Goal: Task Accomplishment & Management: Complete application form

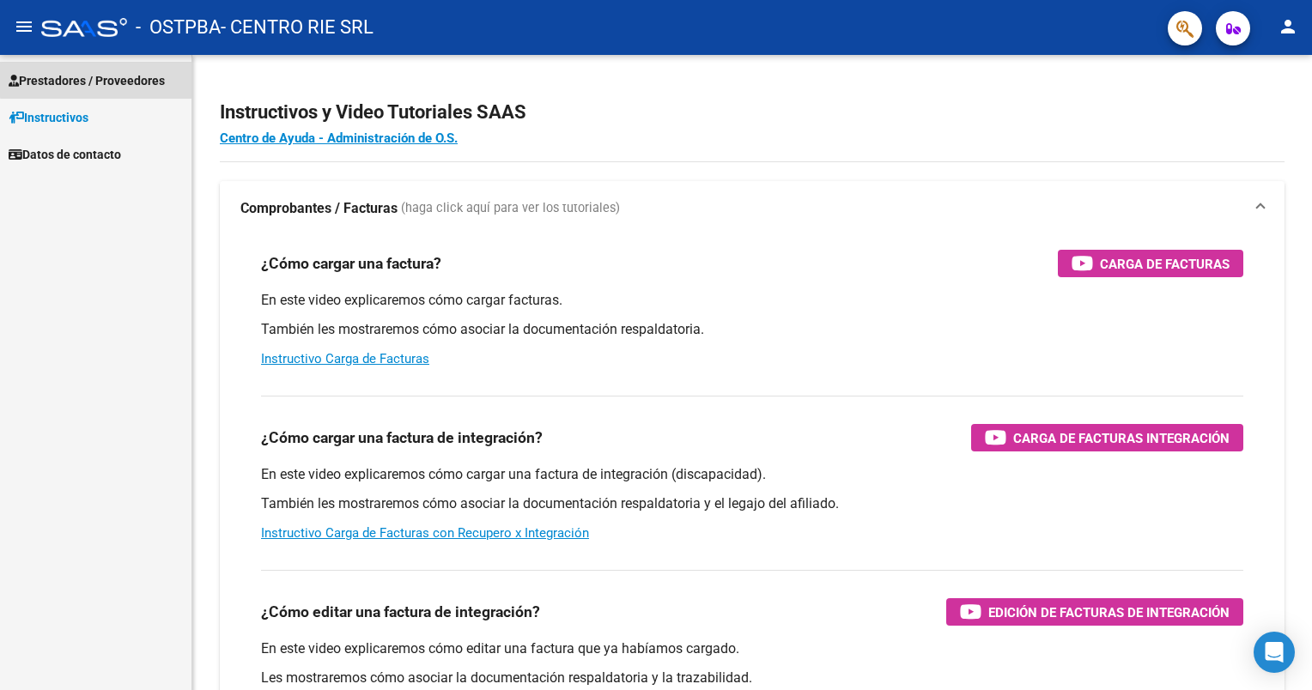
click at [125, 69] on link "Prestadores / Proveedores" at bounding box center [96, 80] width 192 height 37
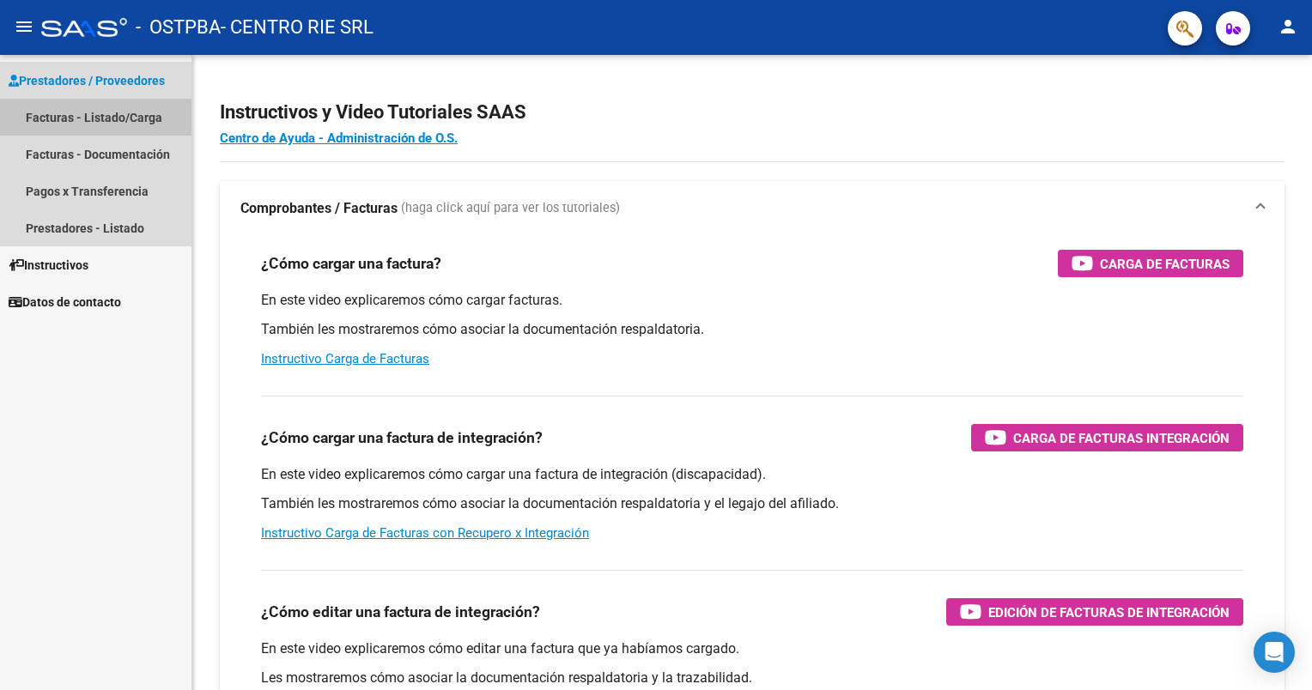
click at [131, 109] on link "Facturas - Listado/Carga" at bounding box center [96, 117] width 192 height 37
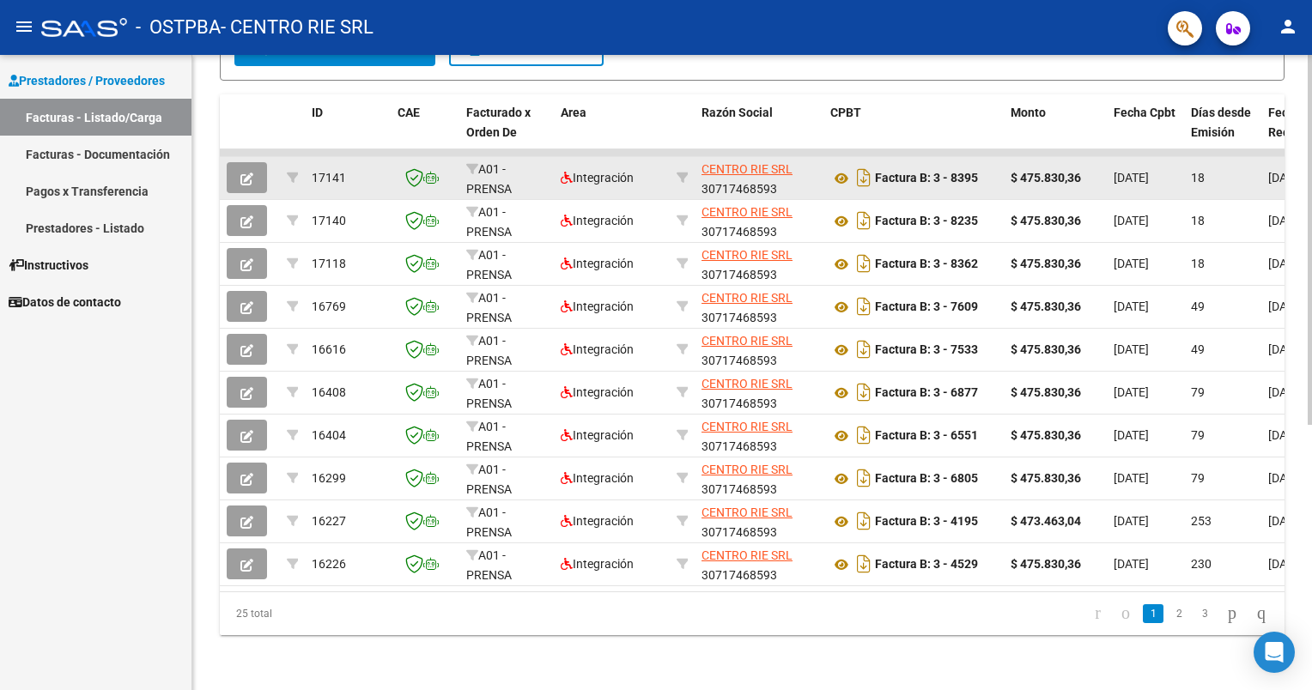
scroll to position [454, 0]
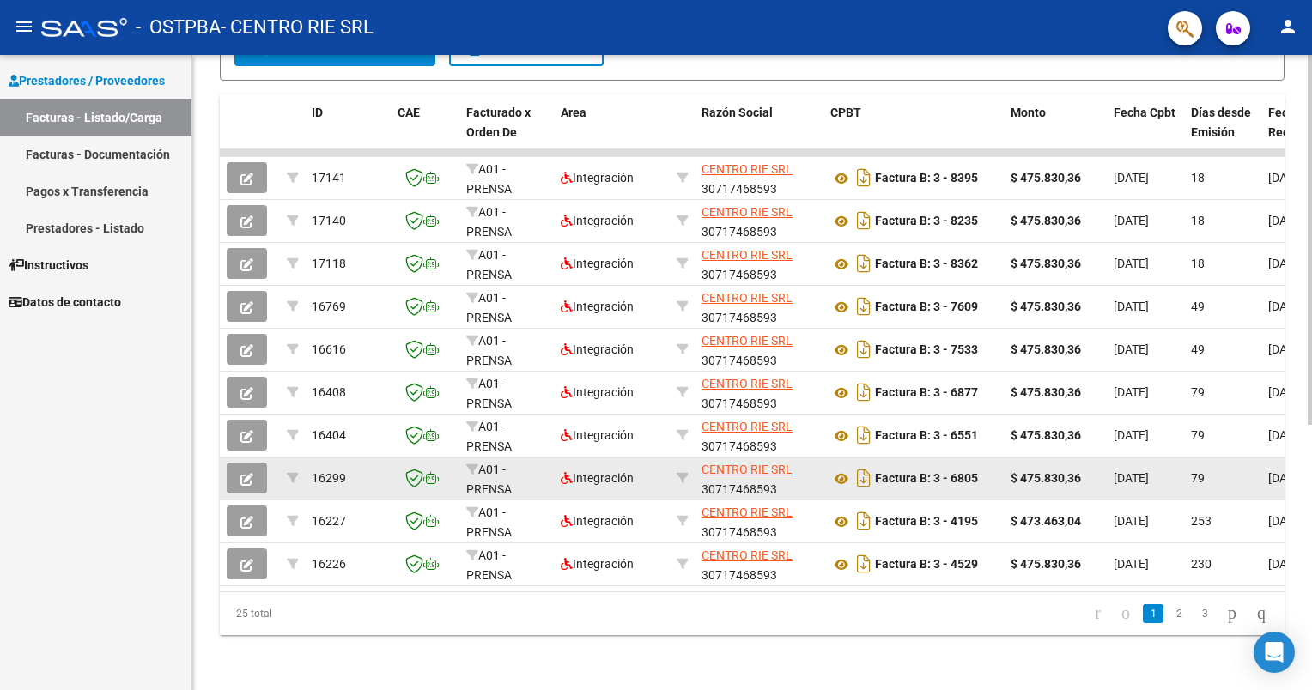
click at [982, 465] on div "Factura B: 3 - 6805" at bounding box center [913, 478] width 167 height 27
click at [261, 464] on button "button" at bounding box center [247, 478] width 40 height 31
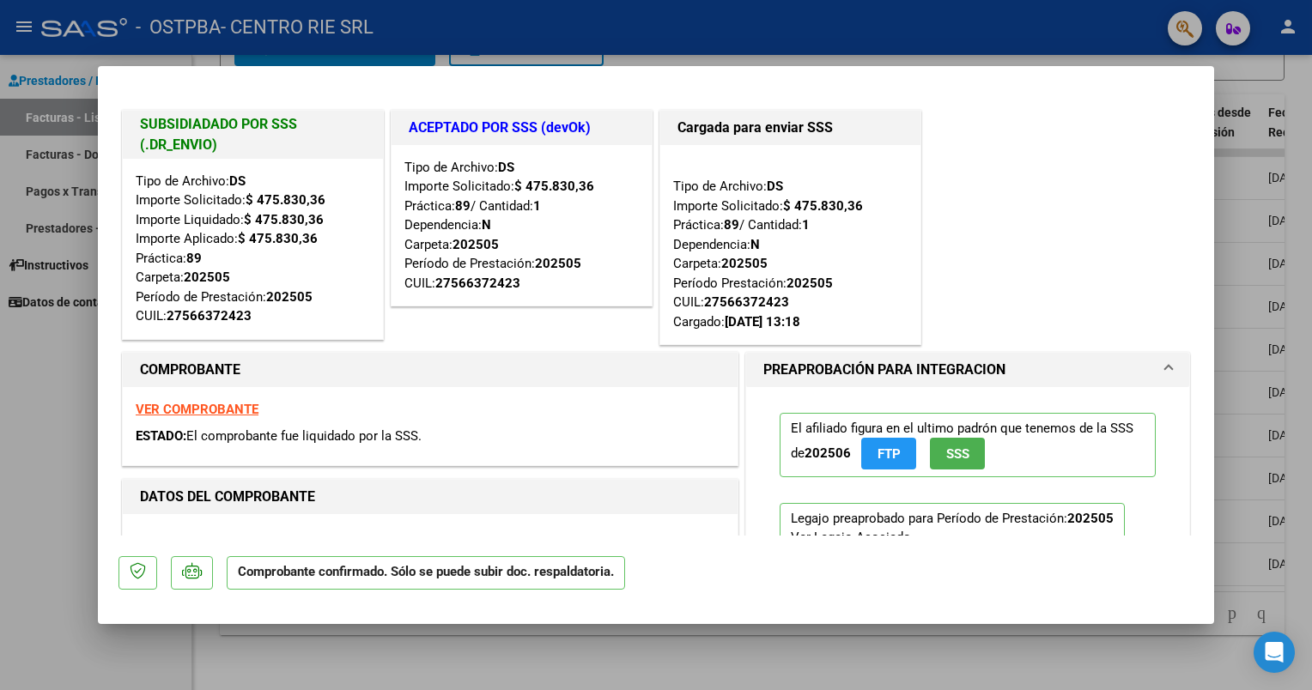
drag, startPoint x: 282, startPoint y: 326, endPoint x: 131, endPoint y: 119, distance: 255.8
click at [131, 119] on div "SUBSIDIADADO POR SSS (.DR_ENVIO) Tipo de Archivo: DS Importe Solicitado: $ 475.…" at bounding box center [253, 225] width 262 height 230
click at [646, 358] on div "COMPROBANTE" at bounding box center [430, 370] width 615 height 34
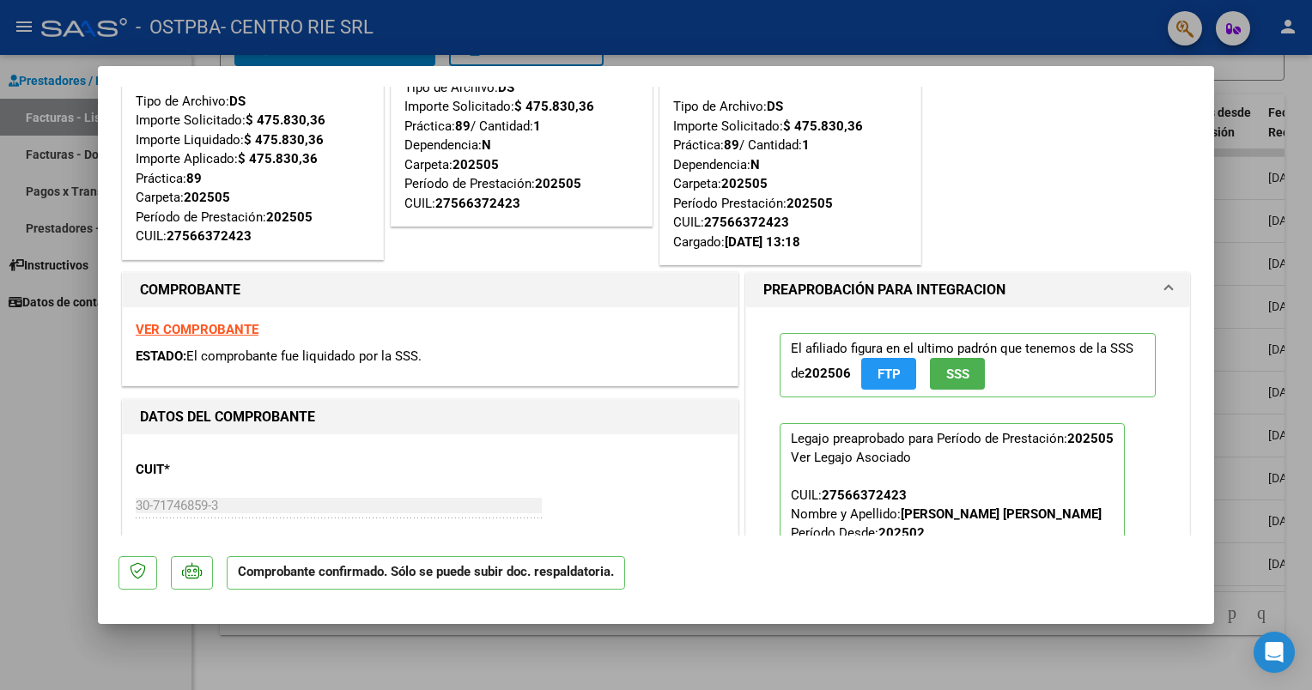
scroll to position [172, 0]
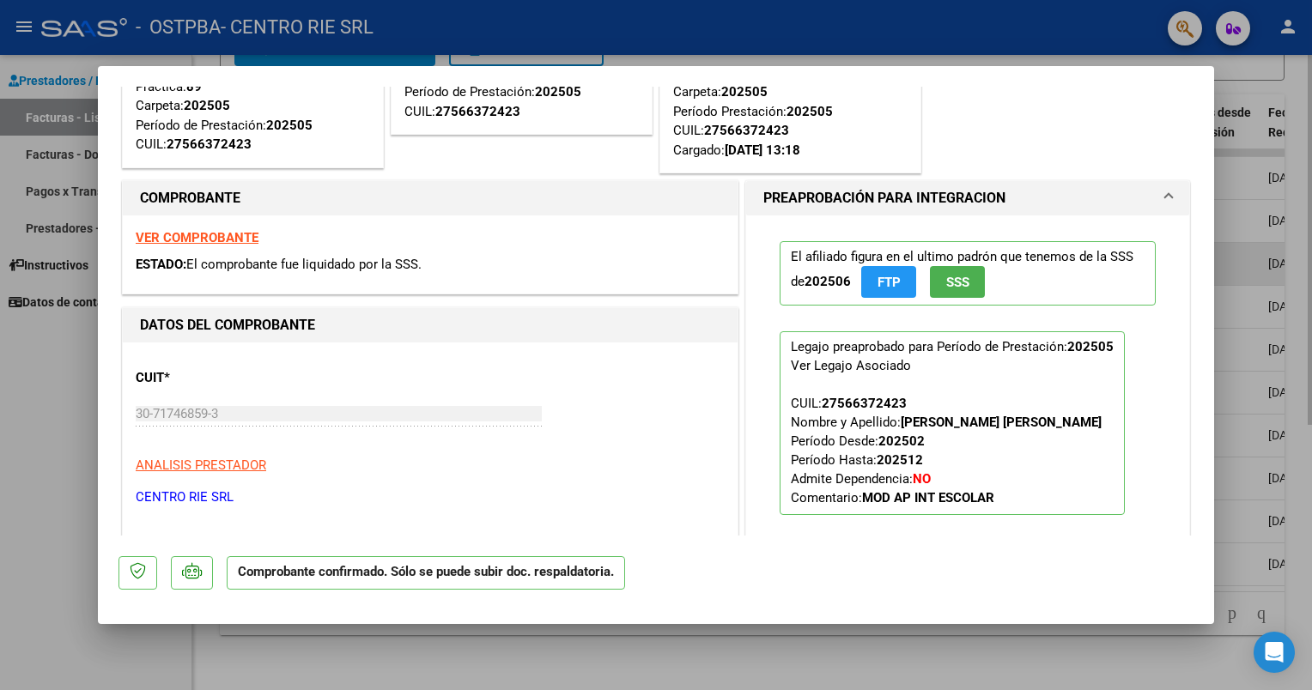
click at [1278, 246] on div at bounding box center [656, 345] width 1312 height 690
type input "$ 0,00"
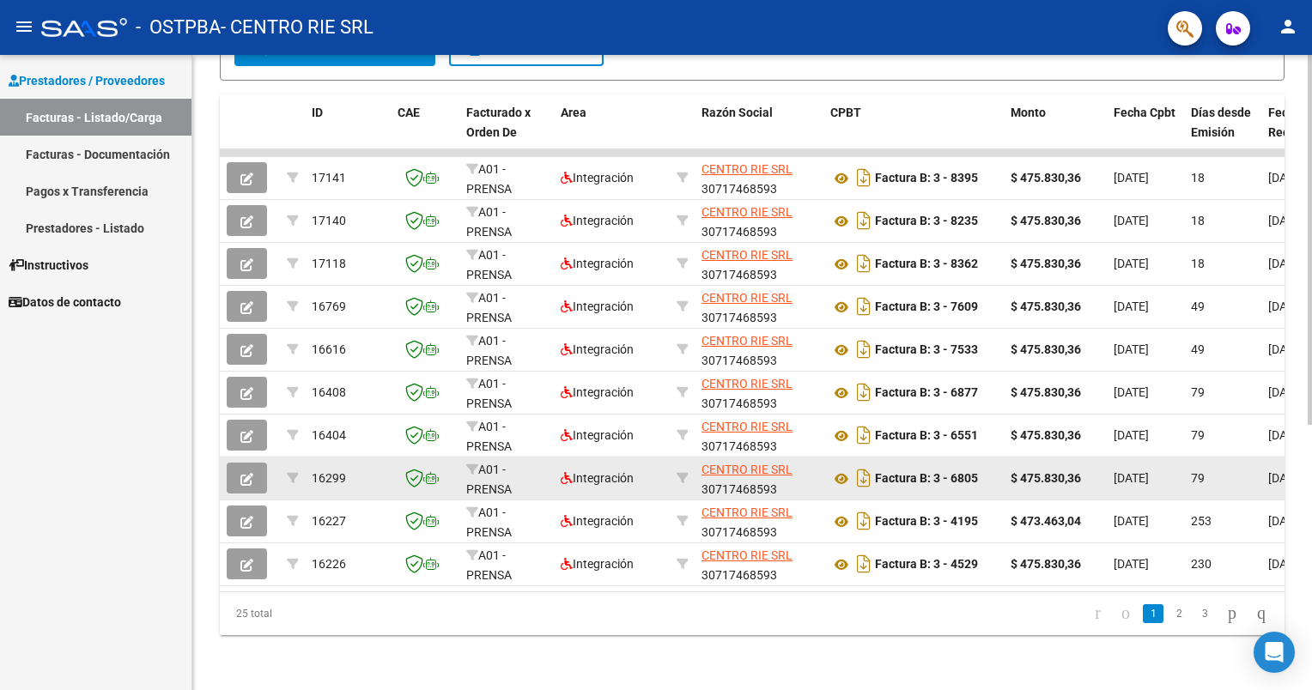
click at [982, 465] on div "Factura B: 3 - 6805" at bounding box center [913, 478] width 167 height 27
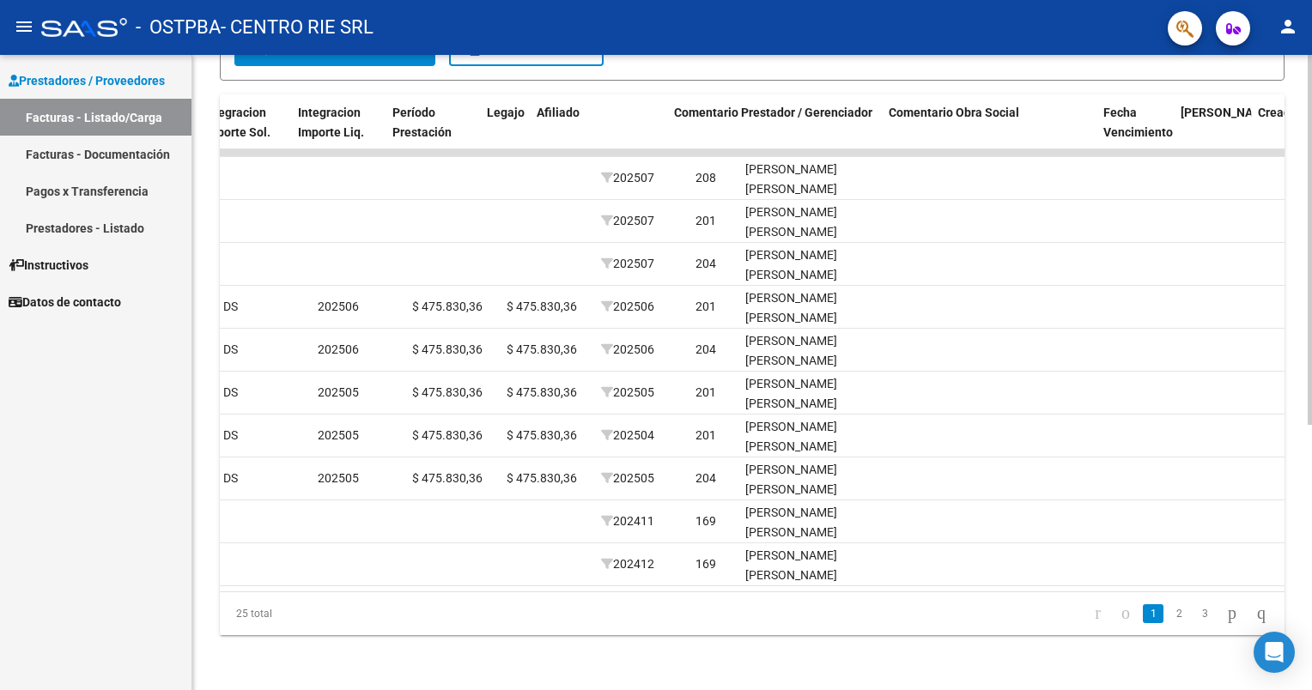
scroll to position [0, 2556]
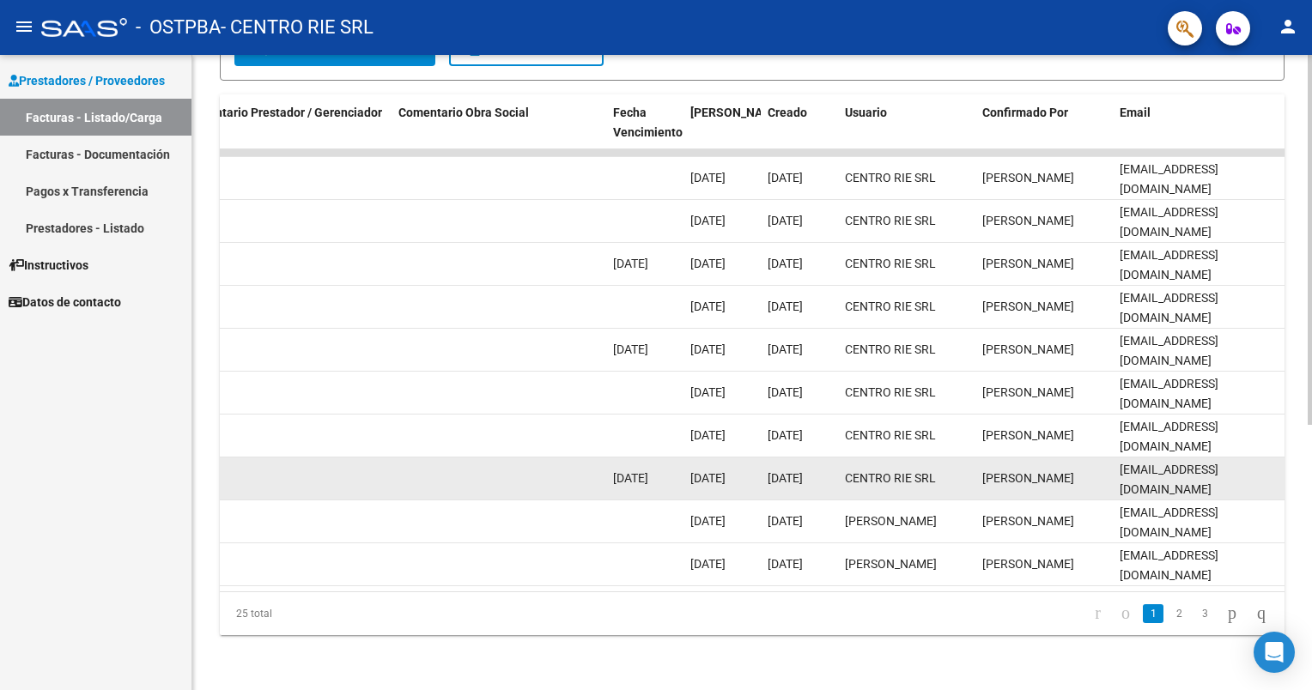
click at [1168, 474] on div "[EMAIL_ADDRESS][DOMAIN_NAME]" at bounding box center [1199, 478] width 158 height 36
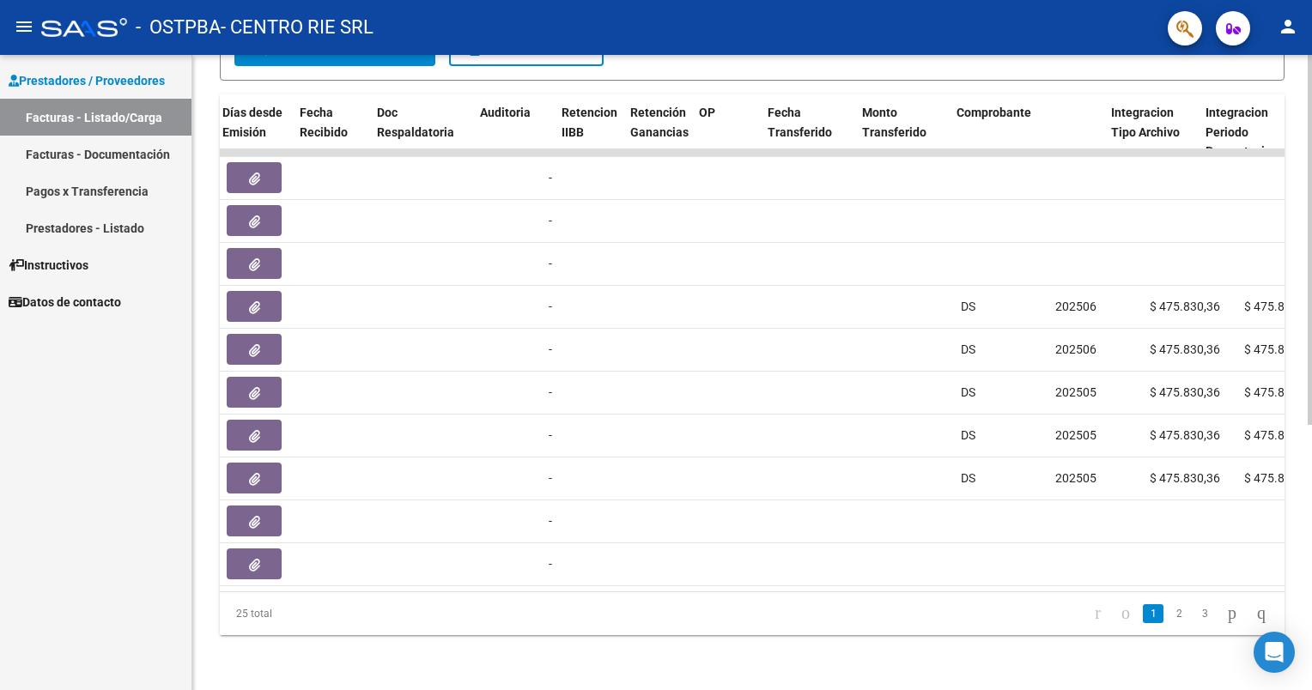
scroll to position [0, 859]
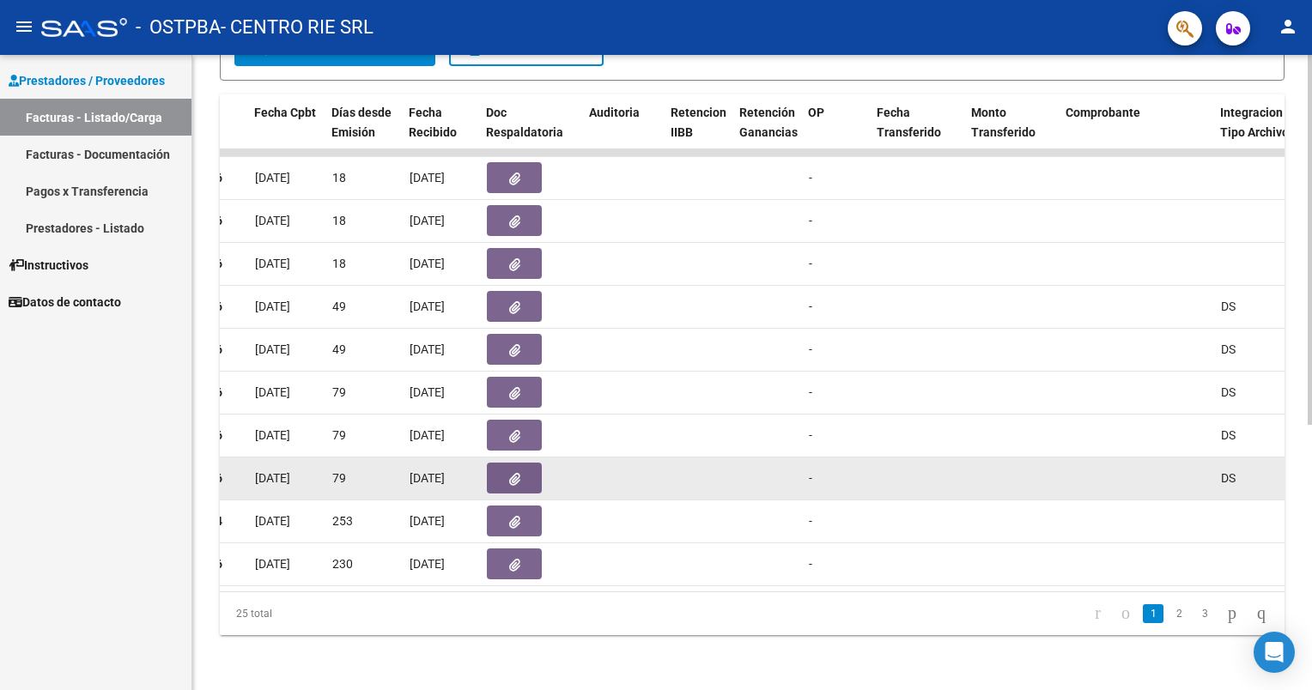
click at [500, 467] on button "button" at bounding box center [514, 478] width 55 height 31
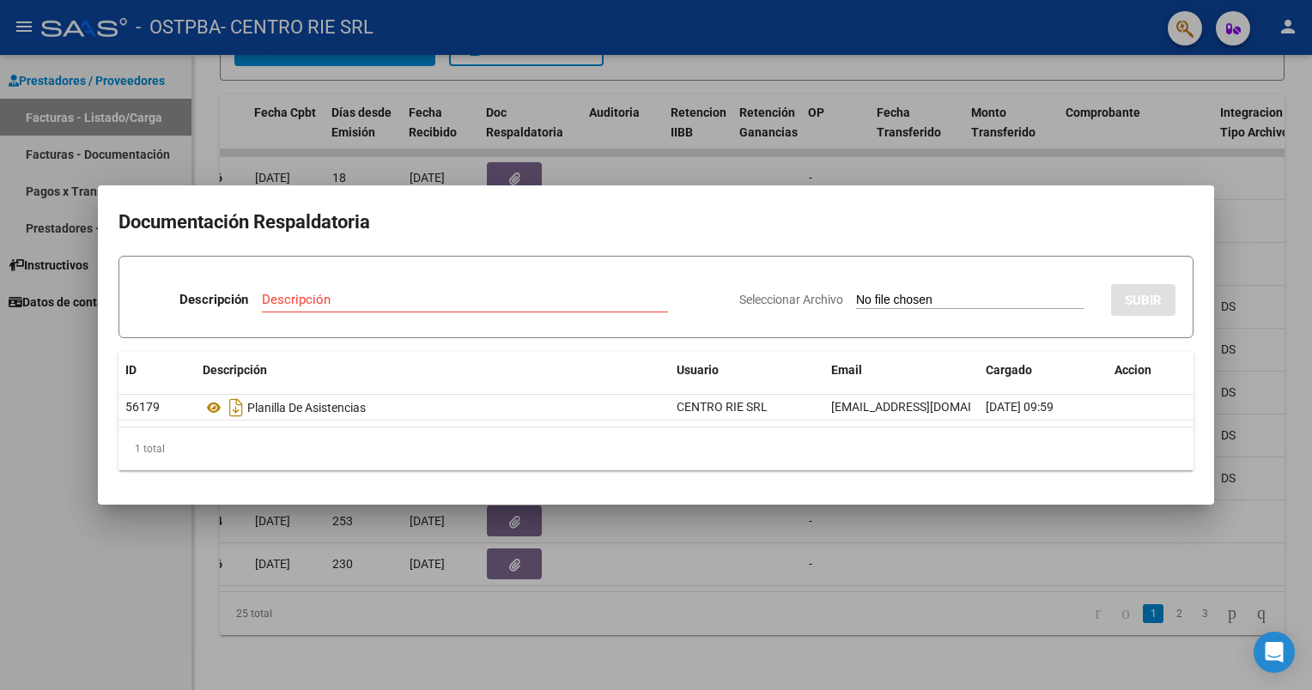
click at [1252, 423] on div at bounding box center [656, 345] width 1312 height 690
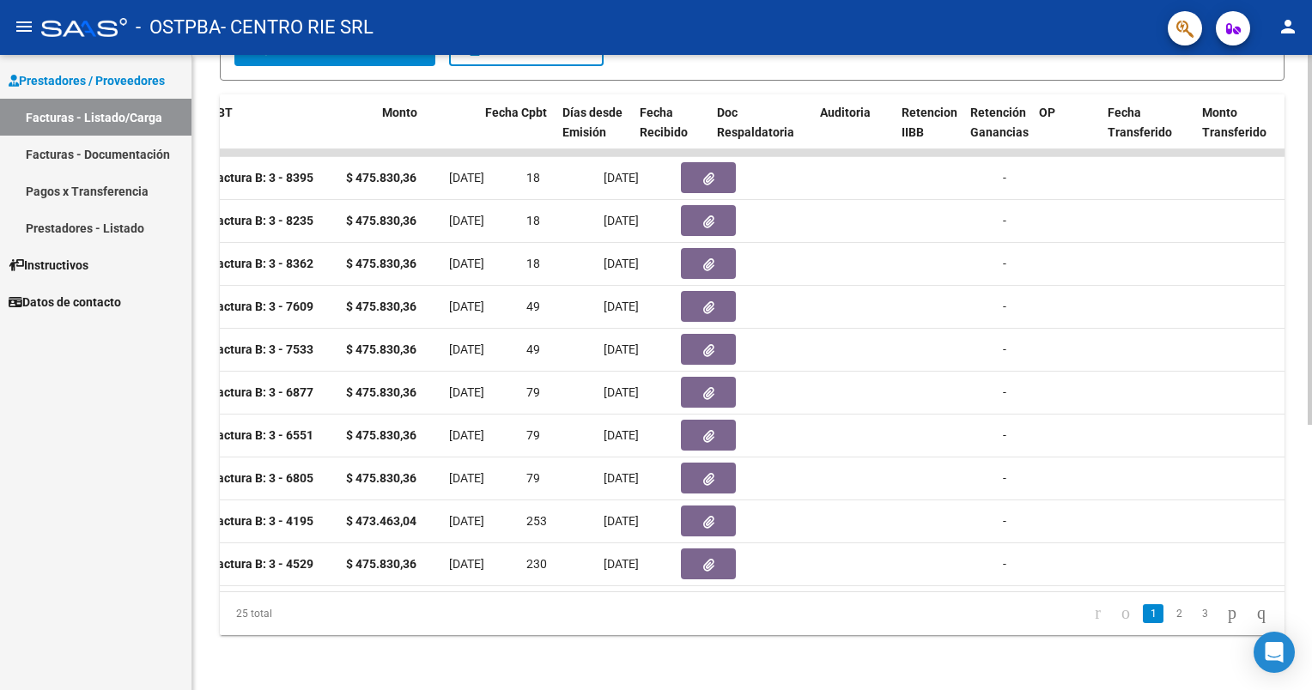
scroll to position [0, 563]
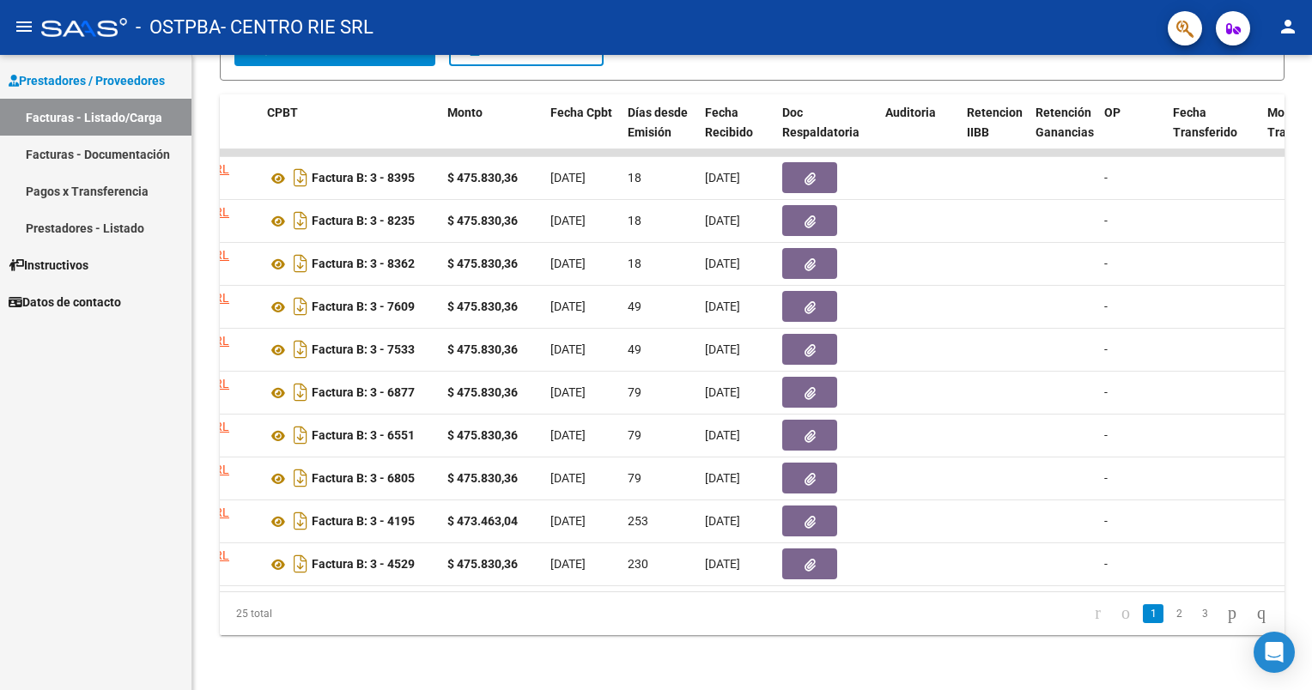
click at [149, 193] on link "Pagos x Transferencia" at bounding box center [96, 191] width 192 height 37
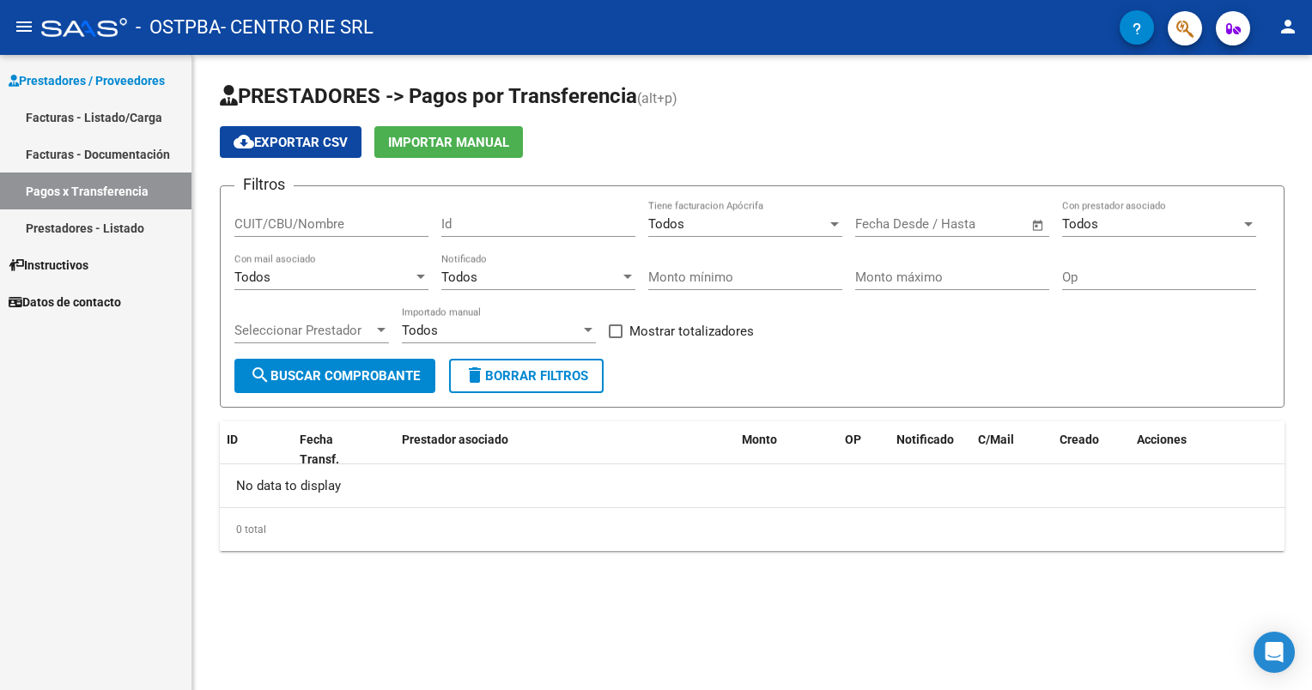
click at [124, 153] on link "Facturas - Documentación" at bounding box center [96, 154] width 192 height 37
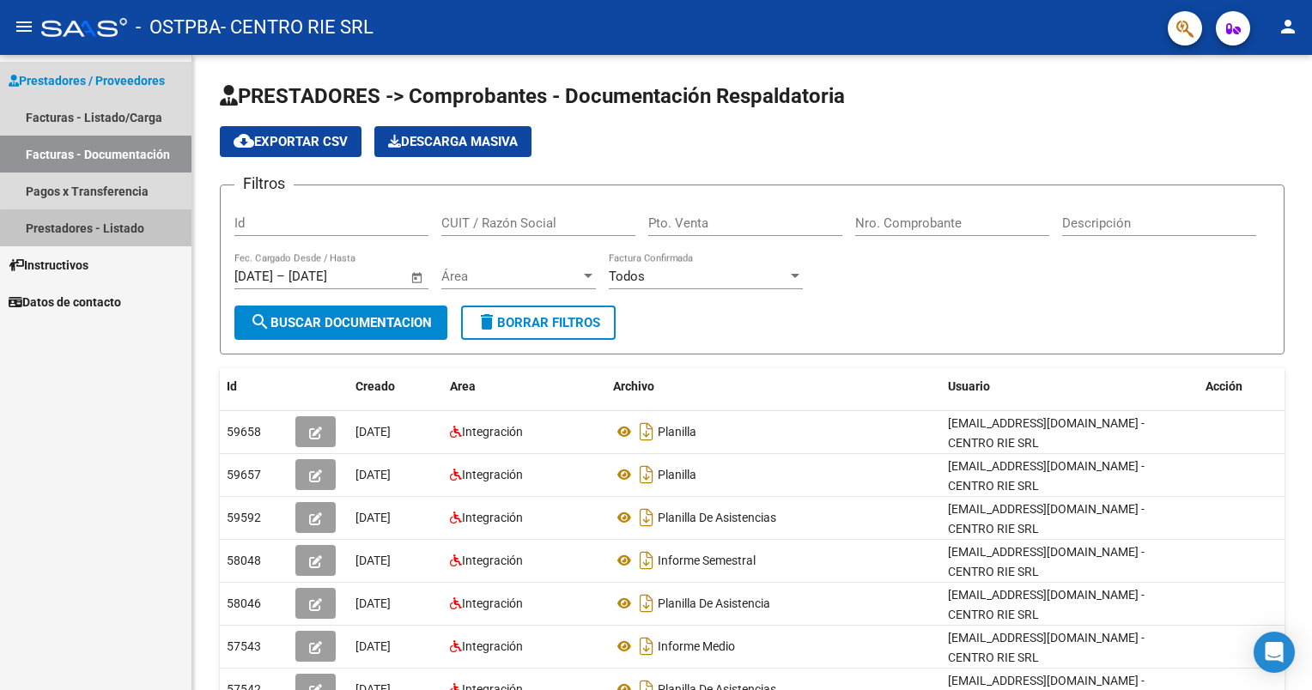
click at [132, 238] on link "Prestadores - Listado" at bounding box center [96, 228] width 192 height 37
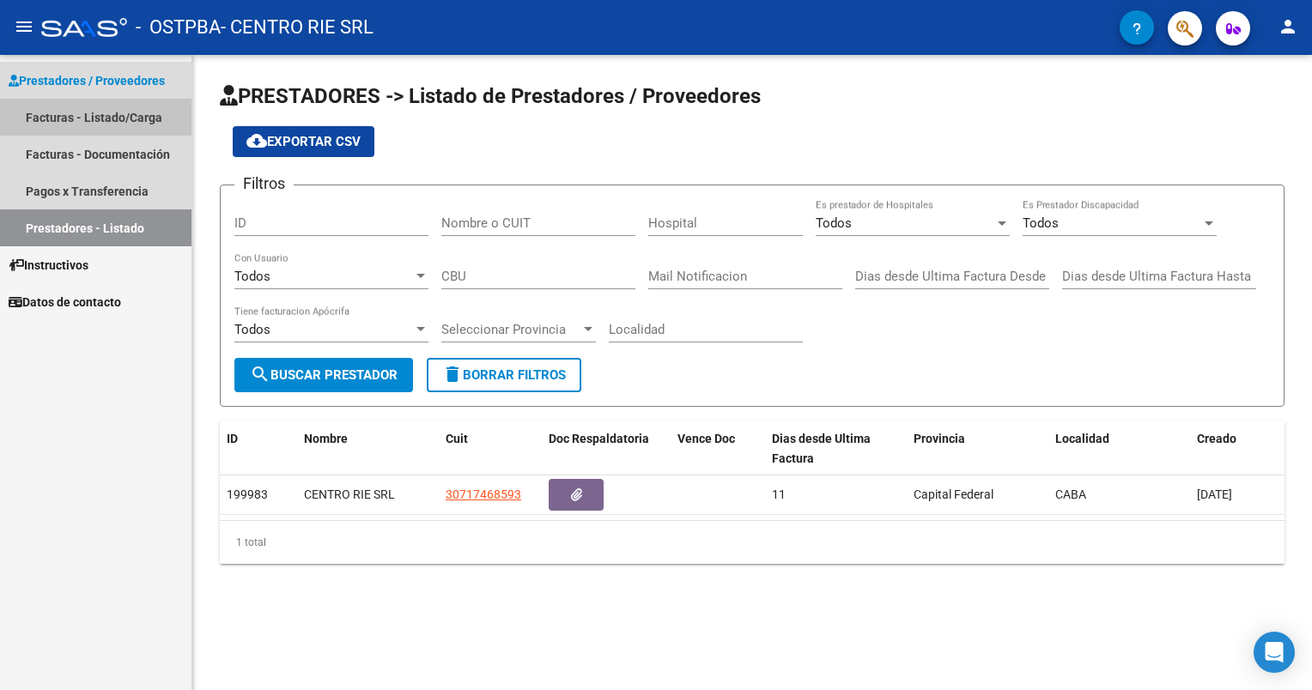
click at [117, 131] on link "Facturas - Listado/Carga" at bounding box center [96, 117] width 192 height 37
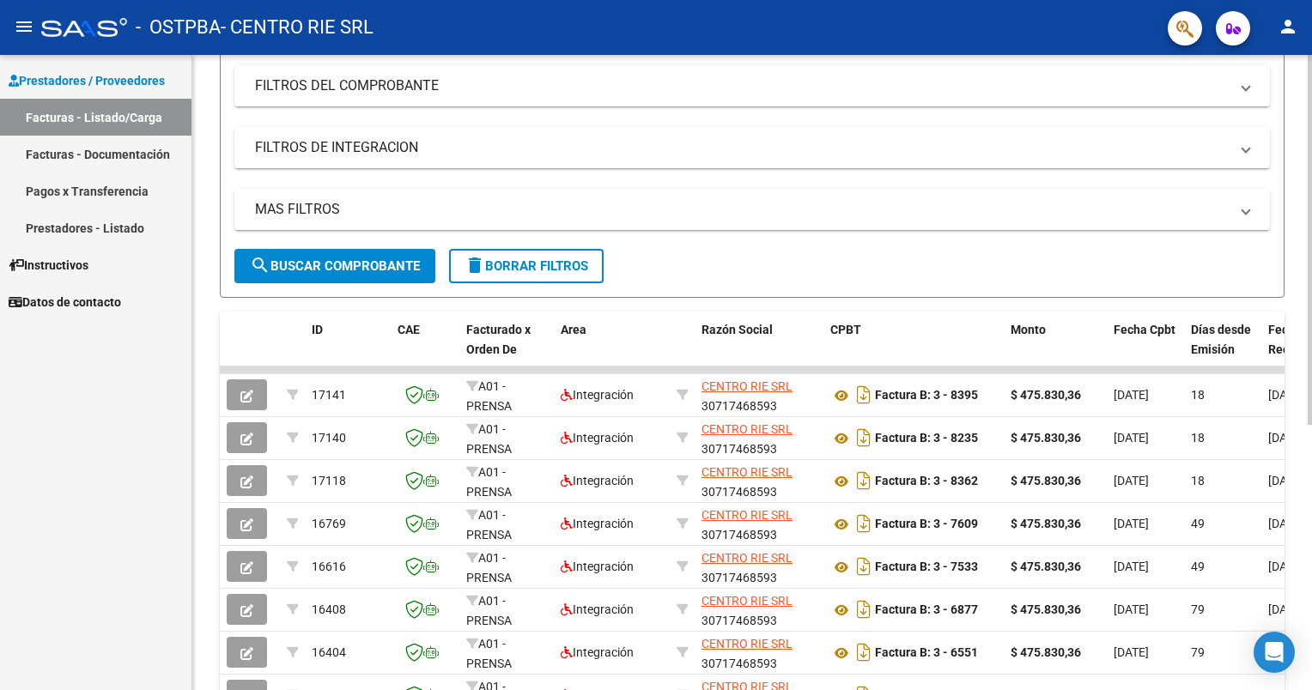
scroll to position [454, 0]
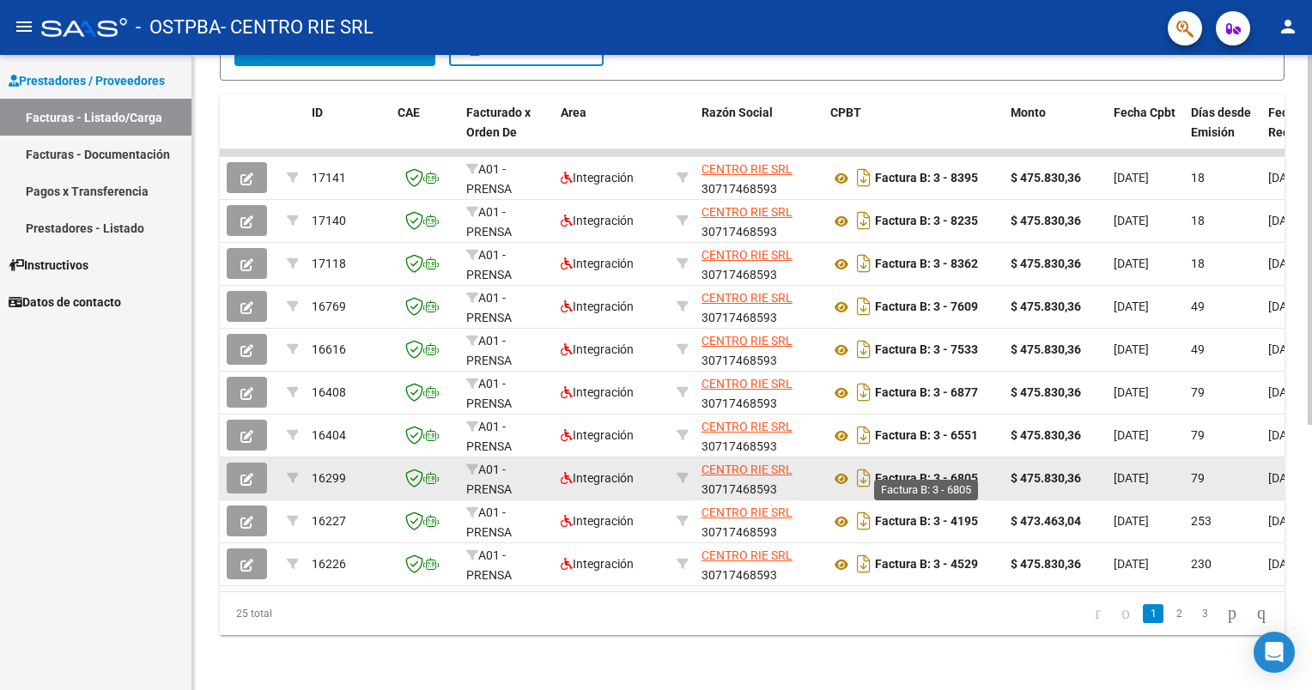
click at [965, 472] on strong "Factura B: 3 - 6805" at bounding box center [926, 479] width 103 height 14
click at [257, 465] on button "button" at bounding box center [247, 478] width 40 height 31
